Goal: Information Seeking & Learning: Learn about a topic

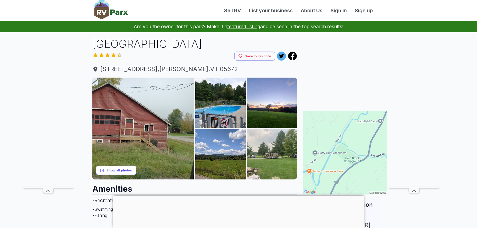
click at [116, 168] on button "Show all photos" at bounding box center [116, 170] width 40 height 9
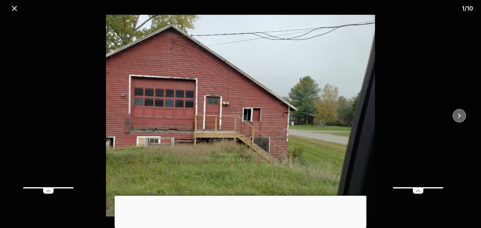
click at [463, 116] on icon "close" at bounding box center [459, 115] width 9 height 9
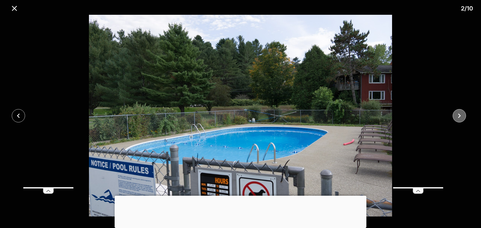
click at [463, 117] on icon "close" at bounding box center [459, 115] width 9 height 9
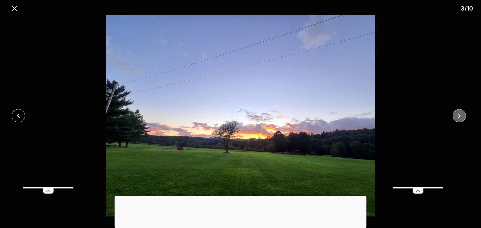
click at [462, 116] on icon "close" at bounding box center [459, 115] width 9 height 9
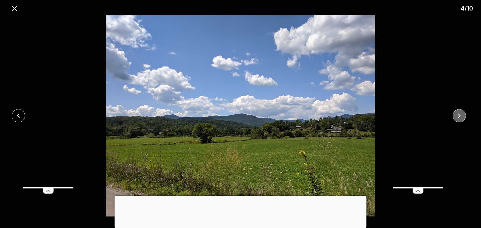
click at [462, 116] on icon "close" at bounding box center [459, 115] width 9 height 9
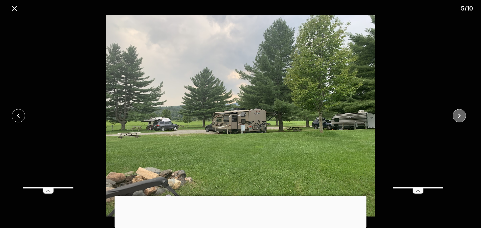
click at [462, 116] on icon "close" at bounding box center [459, 115] width 9 height 9
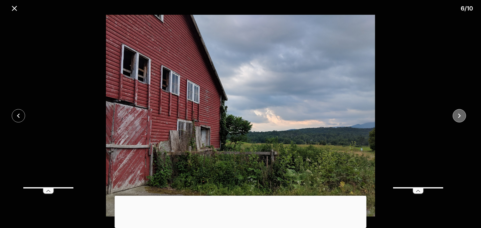
click at [462, 116] on icon "close" at bounding box center [459, 115] width 9 height 9
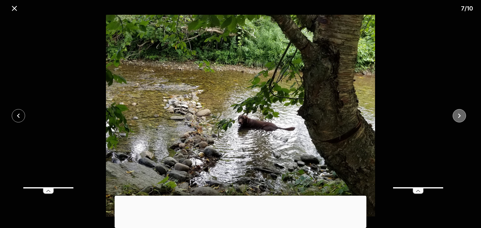
click at [462, 116] on icon "close" at bounding box center [459, 115] width 9 height 9
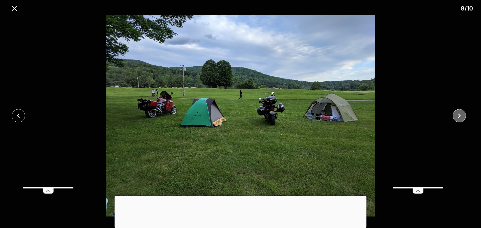
click at [462, 117] on icon "close" at bounding box center [459, 115] width 9 height 9
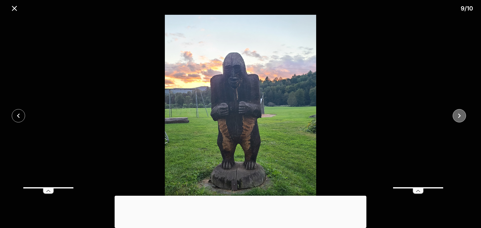
click at [462, 117] on icon "close" at bounding box center [459, 115] width 9 height 9
